Goal: Complete application form

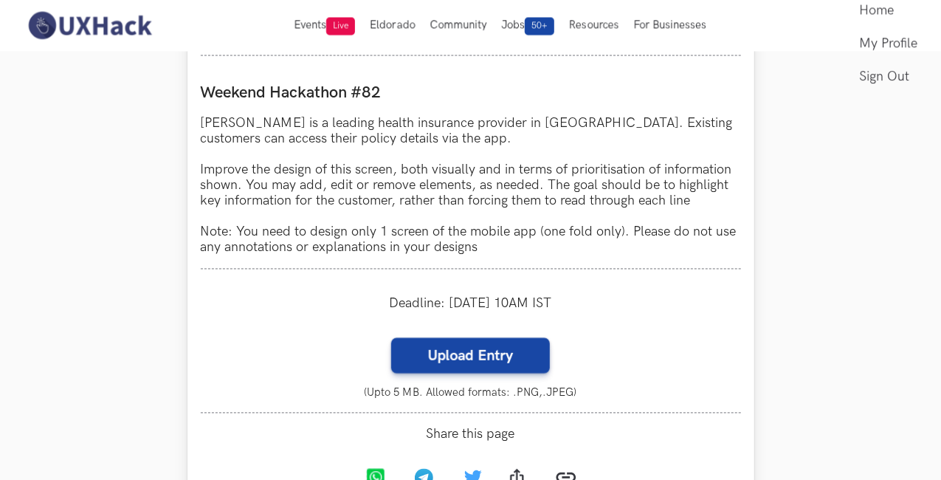
scroll to position [1288, 24]
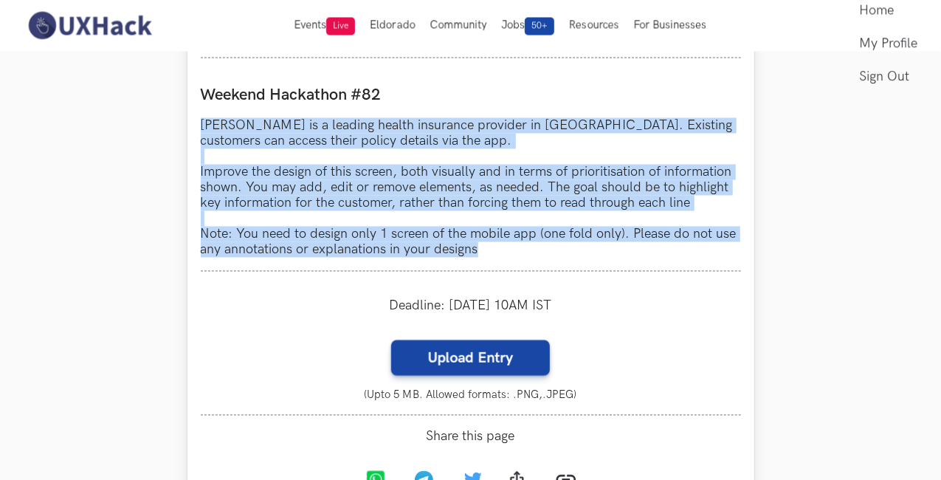
drag, startPoint x: 171, startPoint y: 122, endPoint x: 459, endPoint y: 250, distance: 315.0
copy p "[PERSON_NAME] is a leading health insurance provider in [GEOGRAPHIC_DATA]. Exis…"
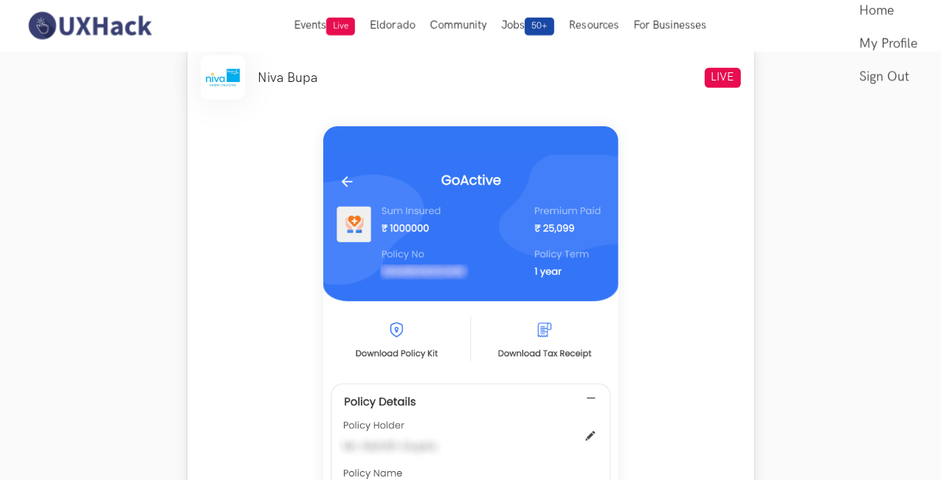
scroll to position [541, 24]
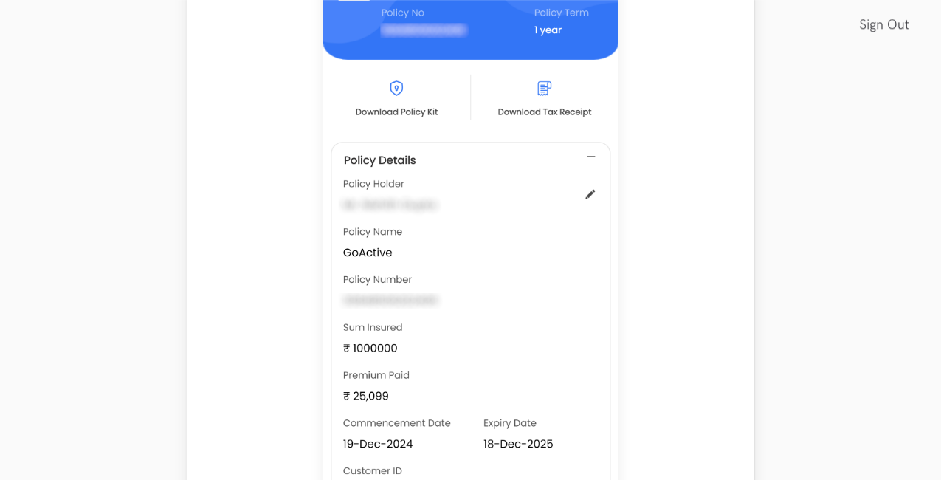
click at [230, 249] on div at bounding box center [471, 215] width 540 height 687
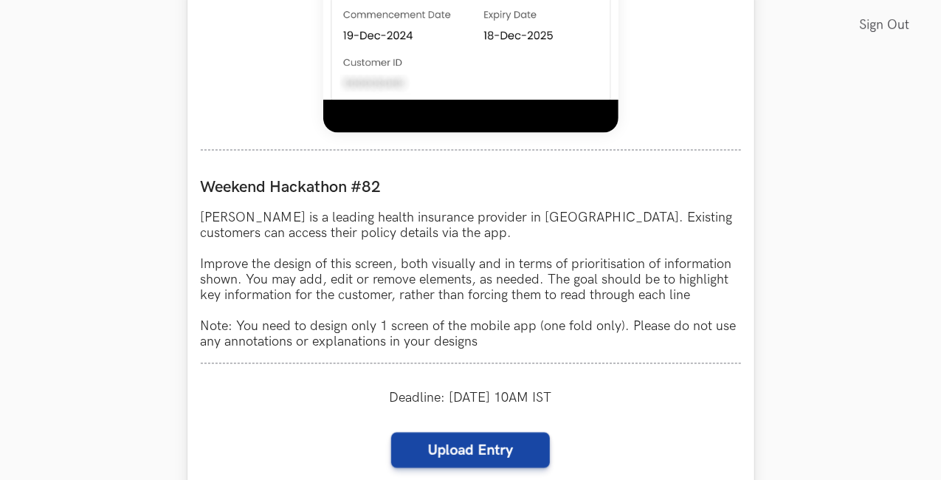
scroll to position [1199, 10]
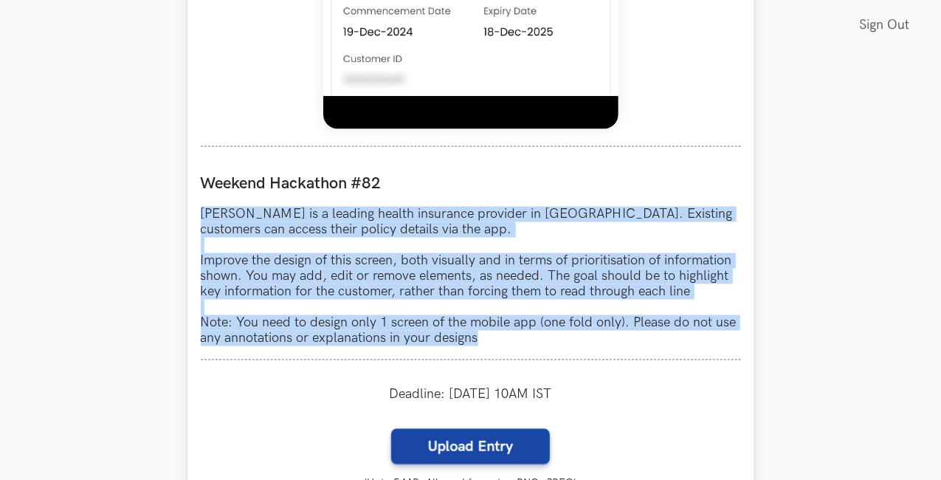
drag, startPoint x: 193, startPoint y: 213, endPoint x: 476, endPoint y: 343, distance: 311.9
click at [476, 343] on p "[PERSON_NAME] is a leading health insurance provider in [GEOGRAPHIC_DATA]. Exis…" at bounding box center [471, 277] width 540 height 140
copy p "[PERSON_NAME] is a leading health insurance provider in [GEOGRAPHIC_DATA]. Exis…"
click at [382, 326] on p "[PERSON_NAME] is a leading health insurance provider in [GEOGRAPHIC_DATA]. Exis…" at bounding box center [471, 277] width 540 height 140
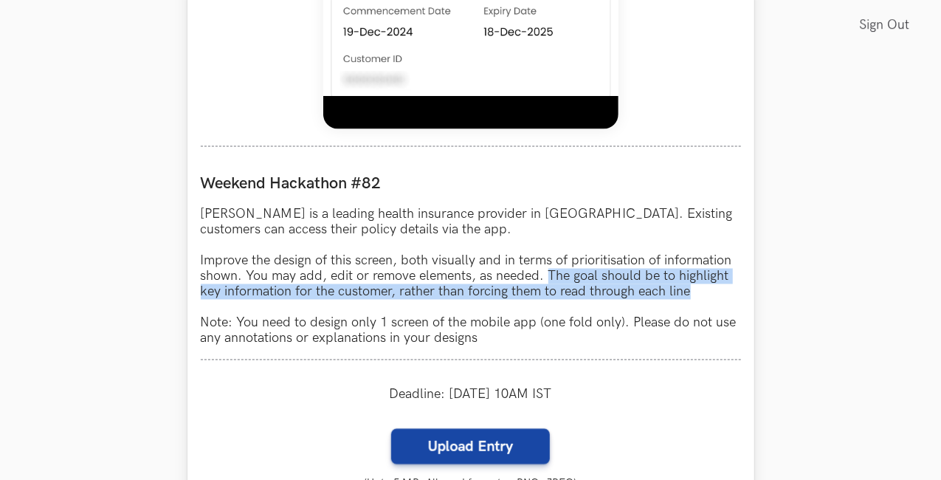
drag, startPoint x: 538, startPoint y: 277, endPoint x: 696, endPoint y: 294, distance: 158.9
click at [696, 294] on p "[PERSON_NAME] is a leading health insurance provider in [GEOGRAPHIC_DATA]. Exis…" at bounding box center [471, 277] width 540 height 140
copy p "The goal should be to highlight key information for the customer, rather than f…"
click at [579, 282] on p "[PERSON_NAME] is a leading health insurance provider in [GEOGRAPHIC_DATA]. Exis…" at bounding box center [471, 277] width 540 height 140
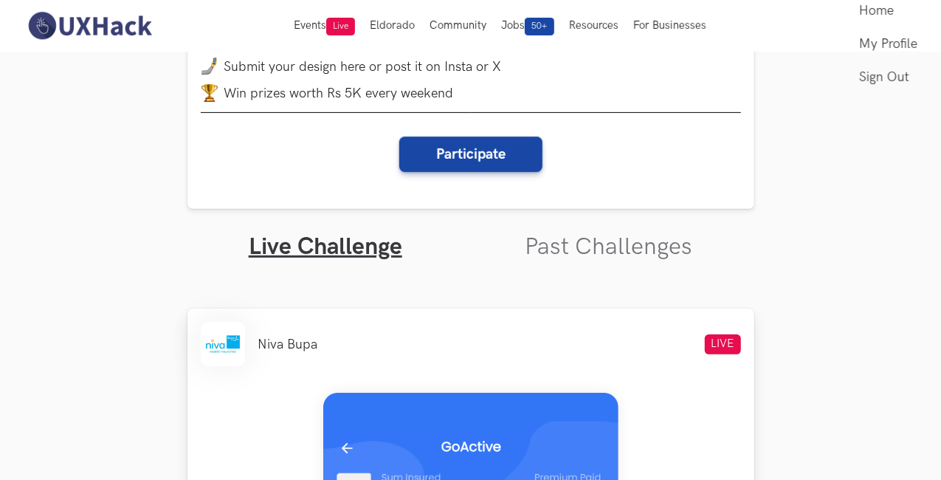
scroll to position [208, 10]
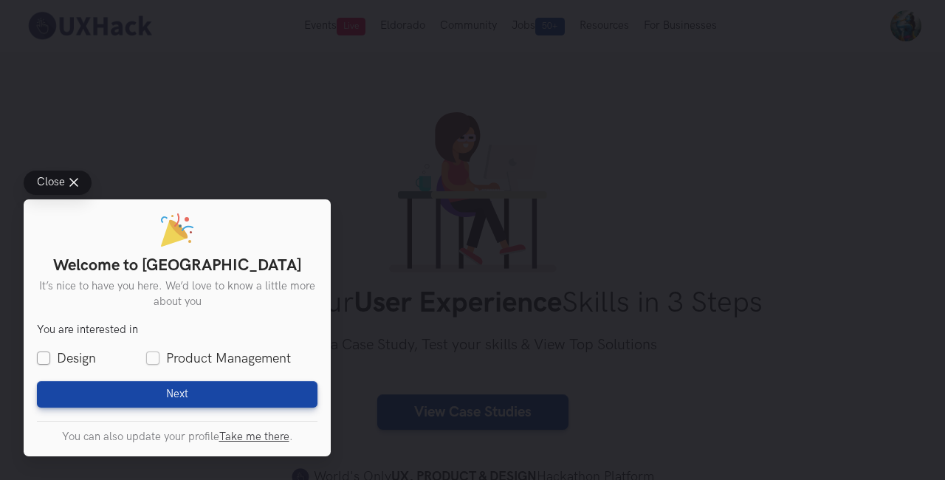
click at [42, 355] on label "Design" at bounding box center [66, 358] width 59 height 18
click at [42, 355] on input "Design" at bounding box center [43, 358] width 13 height 13
checkbox input "true"
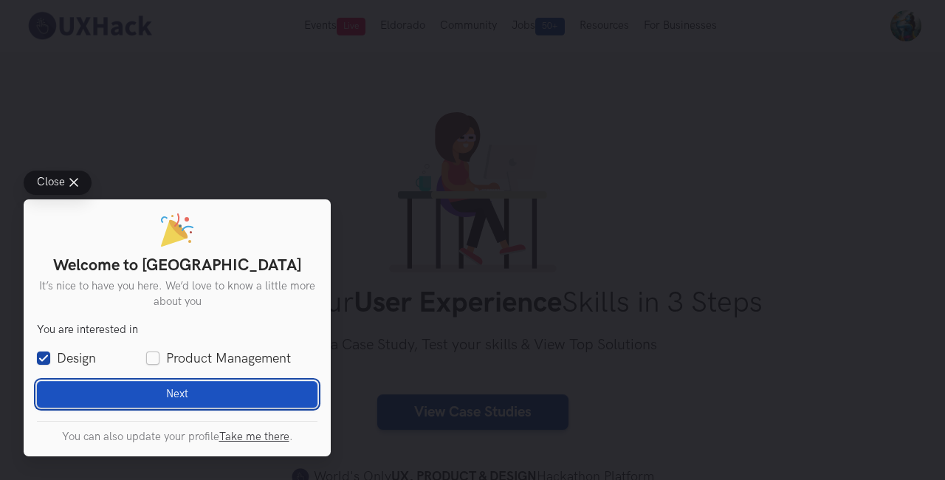
click at [115, 390] on button "Next Loading" at bounding box center [177, 394] width 281 height 27
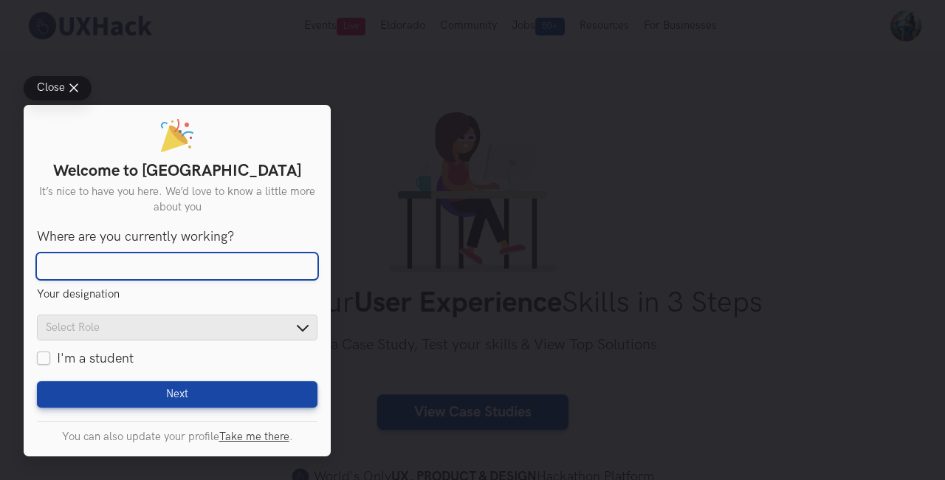
click at [114, 269] on input "Where are you currently working?" at bounding box center [177, 266] width 281 height 27
type input "Job"
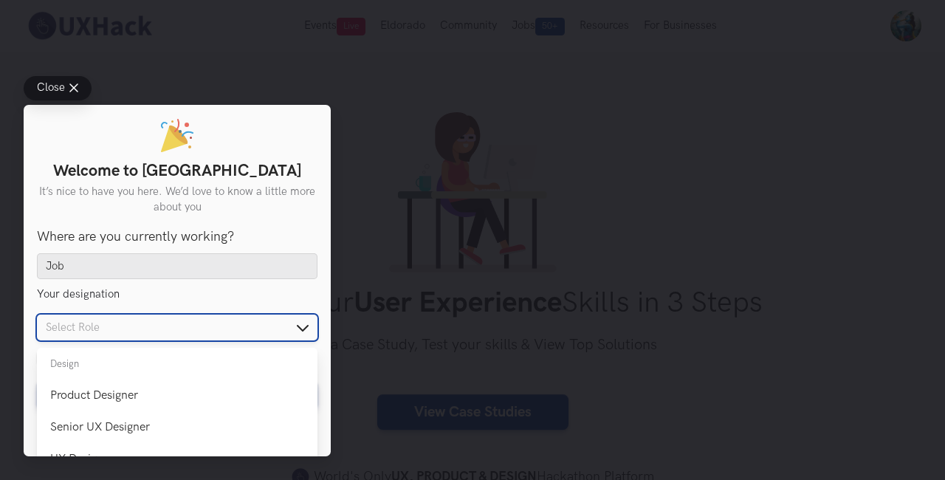
click at [305, 324] on input "text" at bounding box center [177, 328] width 281 height 26
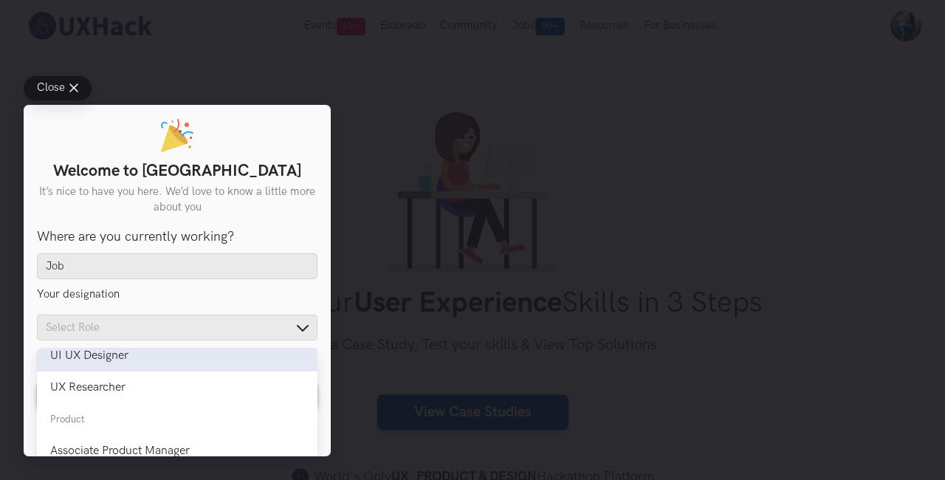
click at [152, 358] on div "UI UX Designer" at bounding box center [177, 356] width 254 height 14
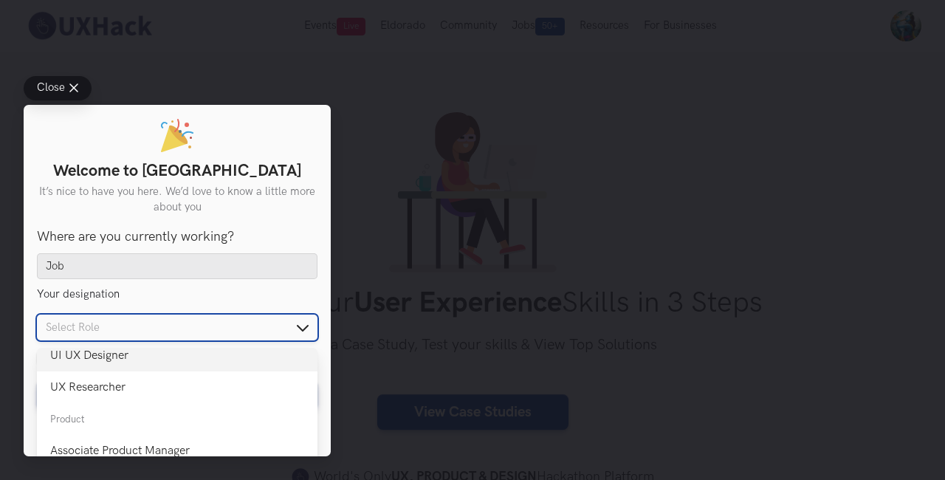
type input "UI UX Designer"
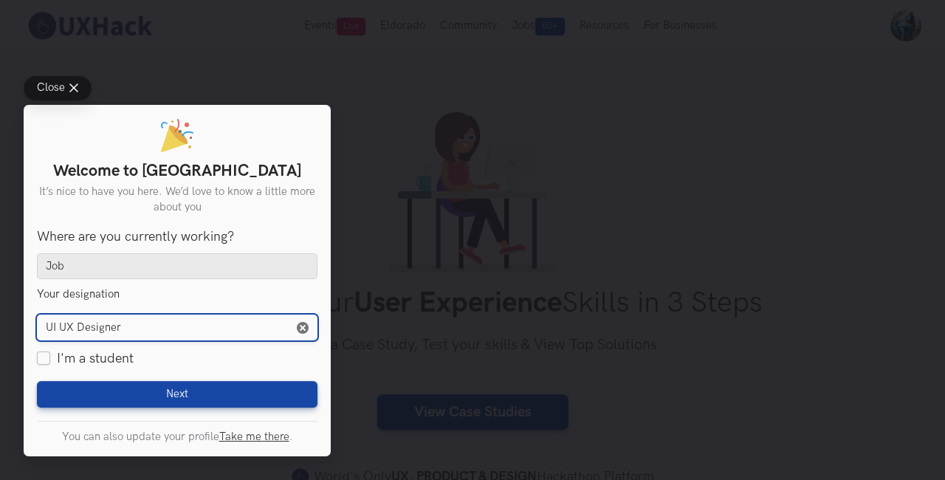
scroll to position [38, 0]
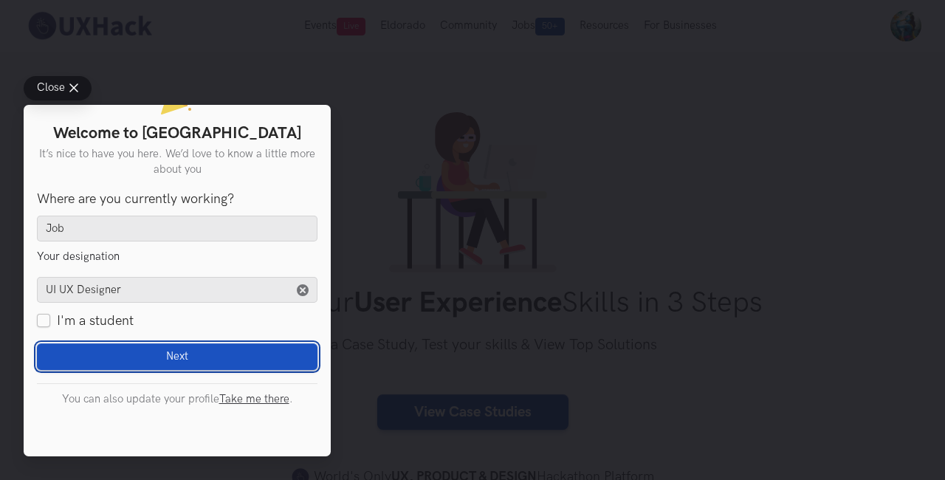
click at [179, 350] on span "Next" at bounding box center [177, 356] width 22 height 13
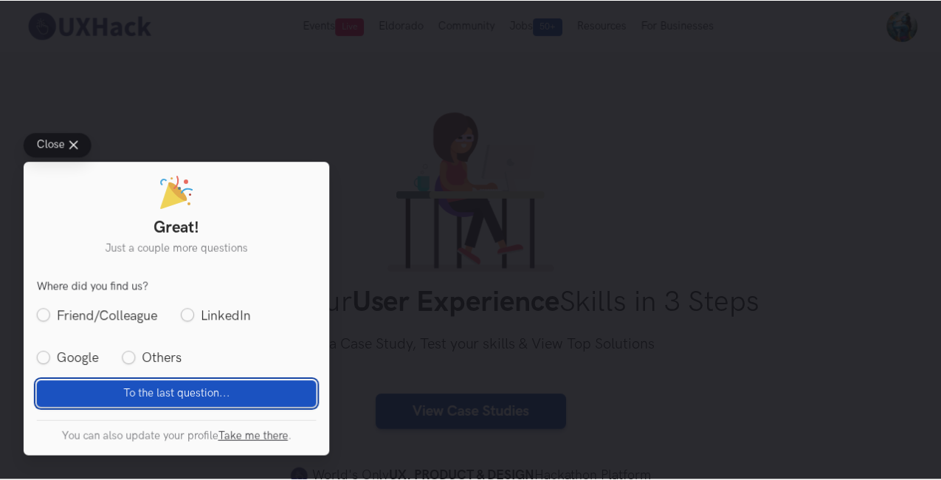
scroll to position [0, 0]
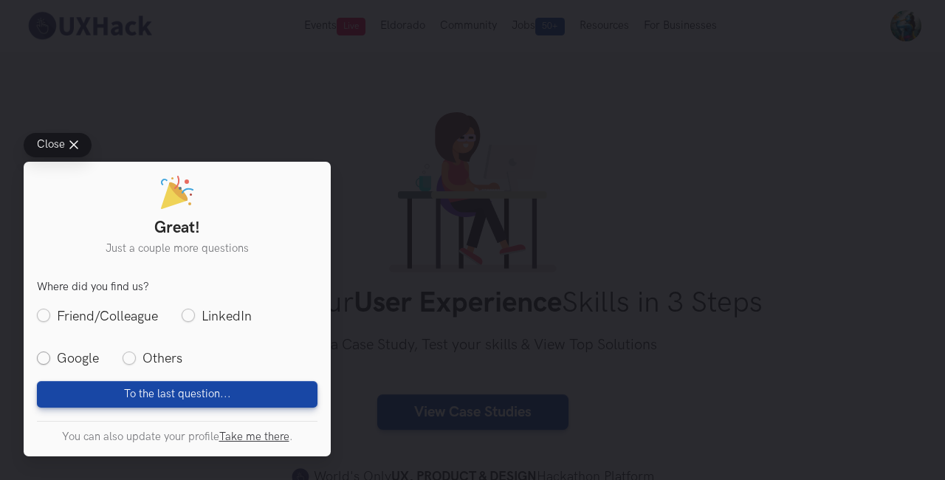
click at [83, 354] on label "Google" at bounding box center [68, 358] width 62 height 18
click at [50, 354] on input "Google" at bounding box center [43, 358] width 13 height 13
radio input "true"
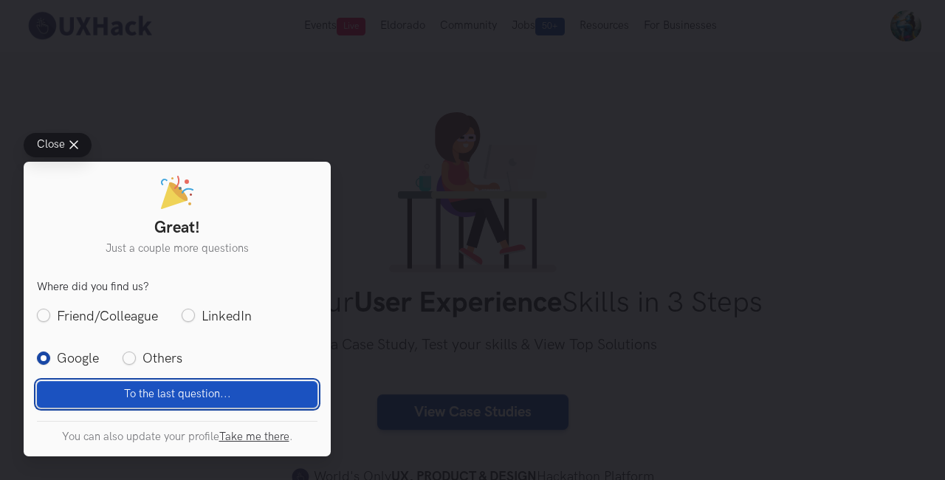
click at [151, 389] on span "To the last question..." at bounding box center [177, 394] width 107 height 13
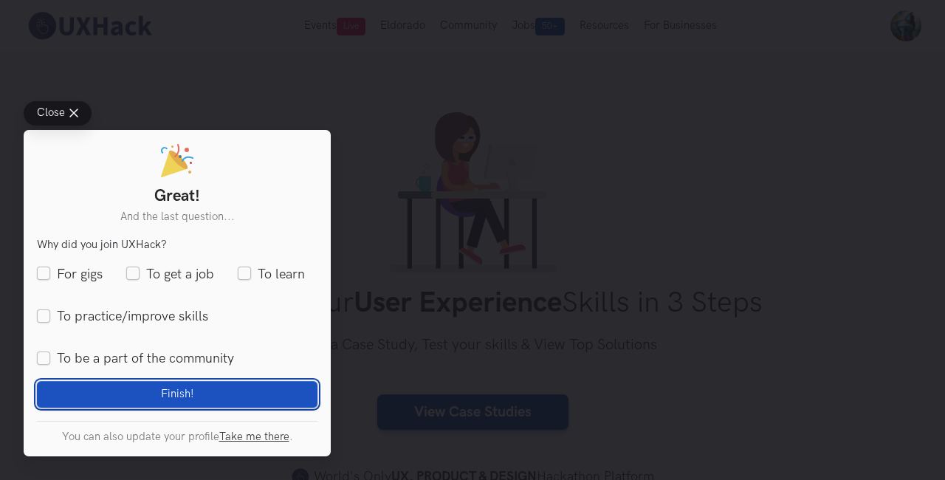
click at [151, 389] on button "Finish! Loading" at bounding box center [177, 394] width 281 height 27
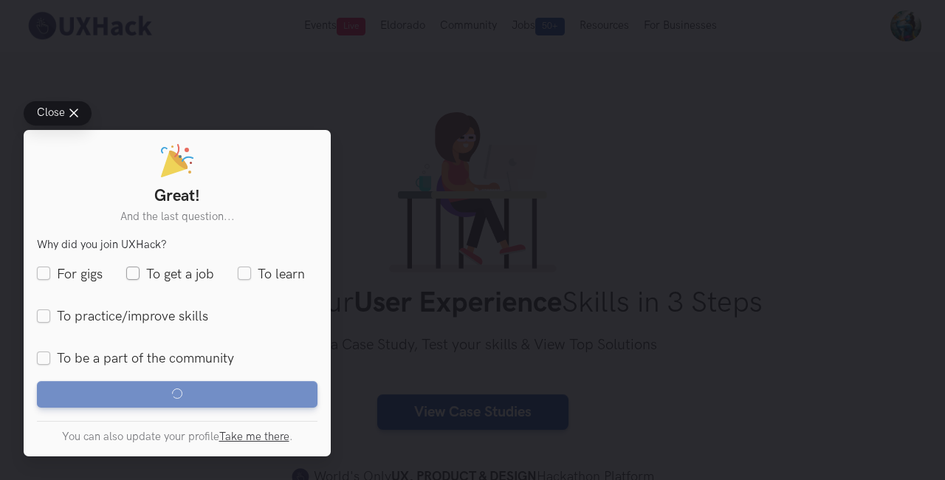
click at [150, 275] on label "To get a job" at bounding box center [170, 274] width 88 height 18
click at [140, 275] on input "To get a job" at bounding box center [132, 273] width 13 height 13
checkbox input "true"
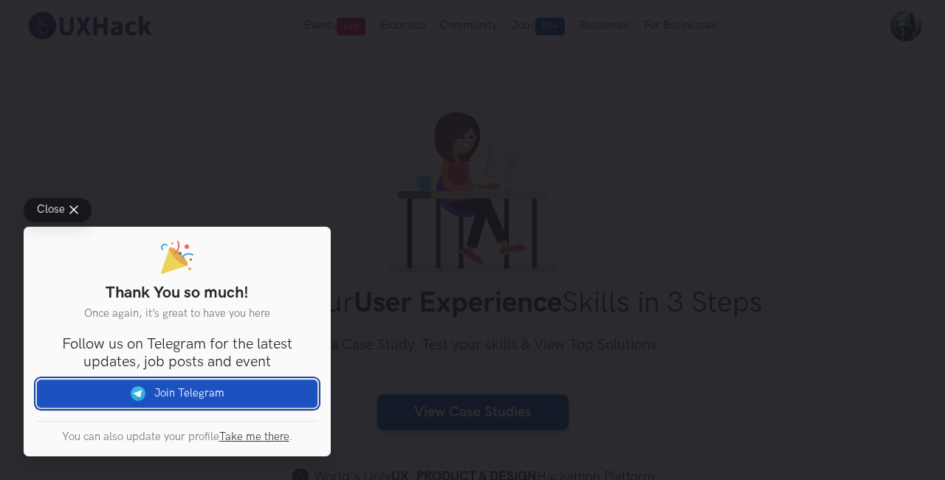
click at [184, 391] on link "Join Telegram" at bounding box center [177, 394] width 281 height 28
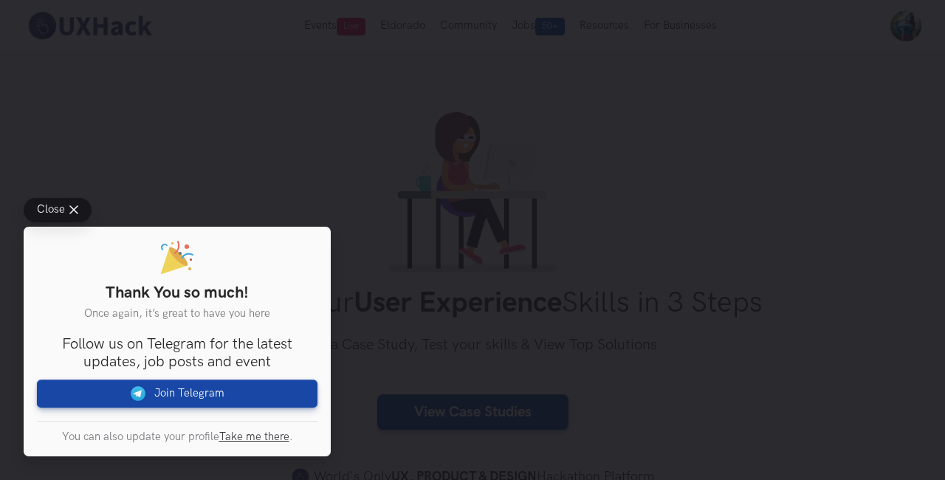
click at [276, 179] on div "Close Thank You so much! Once again, it’s great to have you here You are intere…" at bounding box center [177, 327] width 354 height 306
click at [75, 208] on icon at bounding box center [73, 210] width 9 height 9
